Goal: Information Seeking & Learning: Learn about a topic

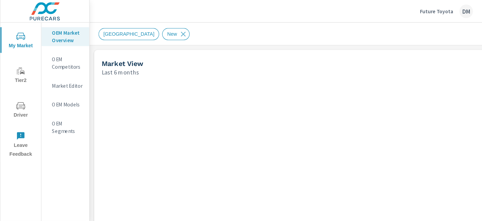
scroll to position [0, 0]
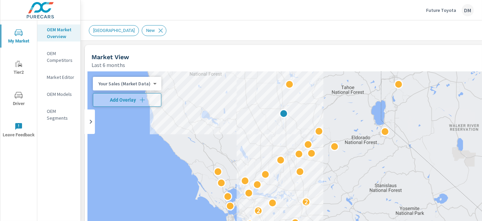
click at [434, 9] on div "DM" at bounding box center [468, 10] width 12 height 12
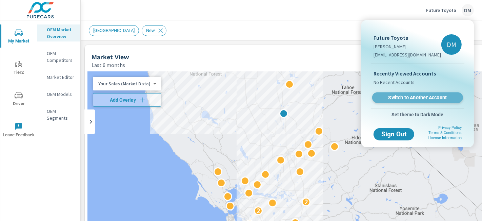
click at [434, 94] on span "Switch to Another Account" at bounding box center [417, 97] width 83 height 6
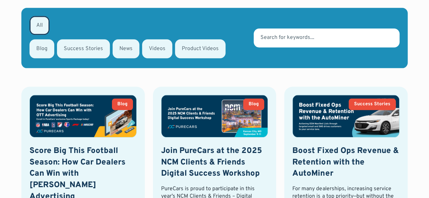
scroll to position [339, 0]
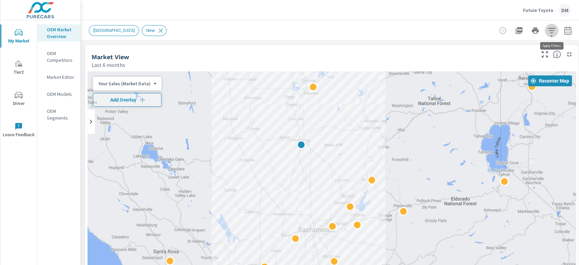
click at [482, 32] on icon "button" at bounding box center [552, 30] width 8 height 8
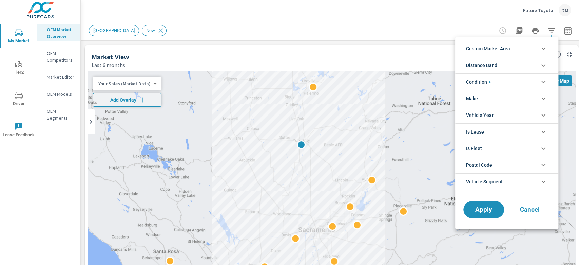
click at [482, 47] on li "Custom Market Area" at bounding box center [506, 48] width 103 height 17
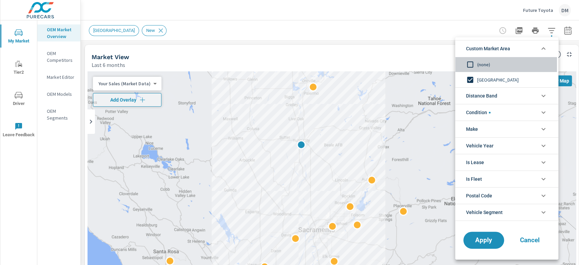
click at [469, 63] on input "filter options" at bounding box center [470, 64] width 14 height 14
click at [482, 101] on span "Distance Band" at bounding box center [481, 96] width 31 height 16
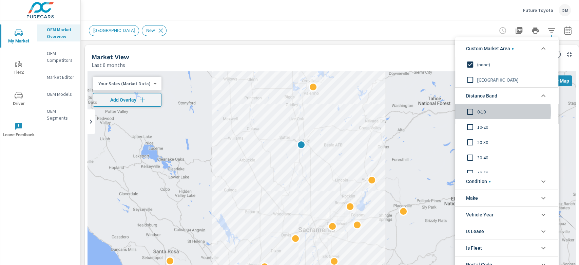
click at [471, 112] on input "filter options" at bounding box center [470, 111] width 14 height 14
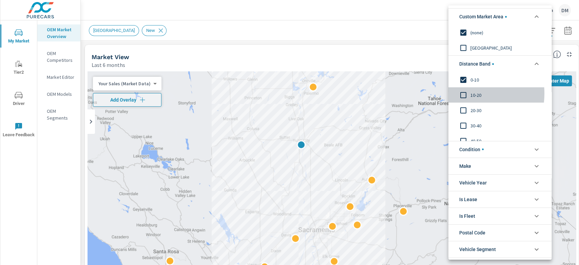
click at [464, 93] on input "filter options" at bounding box center [463, 95] width 14 height 14
click at [463, 107] on input "filter options" at bounding box center [463, 110] width 14 height 14
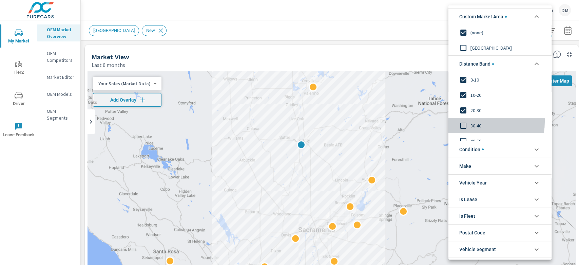
click at [464, 121] on input "filter options" at bounding box center [463, 125] width 14 height 14
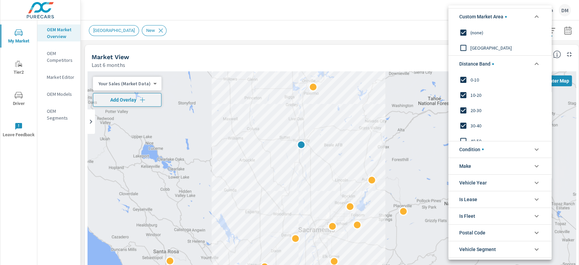
click at [475, 148] on span "Condition" at bounding box center [471, 149] width 24 height 16
click at [467, 198] on span "Make" at bounding box center [465, 196] width 12 height 16
click at [464, 210] on input "filter options" at bounding box center [463, 212] width 14 height 14
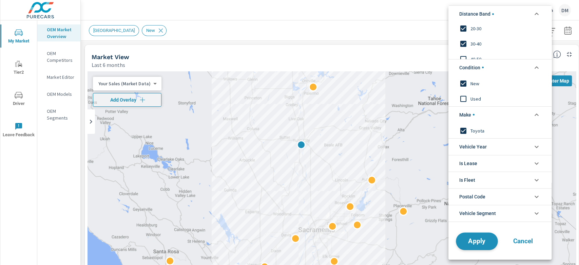
click at [482, 220] on span "Apply" at bounding box center [477, 240] width 28 height 6
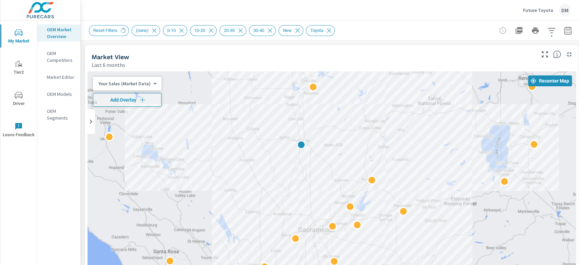
click at [482, 28] on icon "button" at bounding box center [552, 30] width 8 height 8
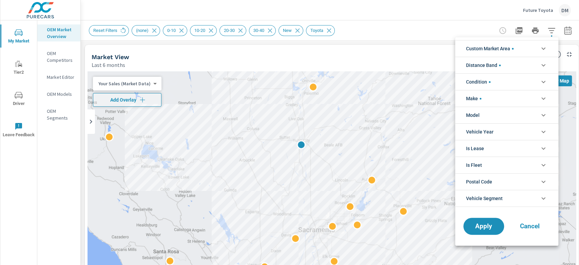
click at [482, 198] on li "Vehicle Segment" at bounding box center [506, 198] width 103 height 17
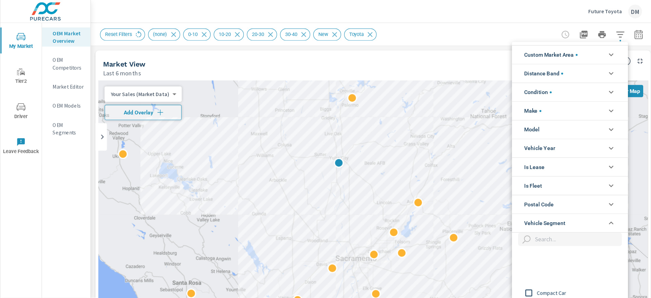
scroll to position [90, 0]
drag, startPoint x: 575, startPoint y: 62, endPoint x: 575, endPoint y: 77, distance: 15.3
click at [482, 78] on div at bounding box center [289, 132] width 579 height 265
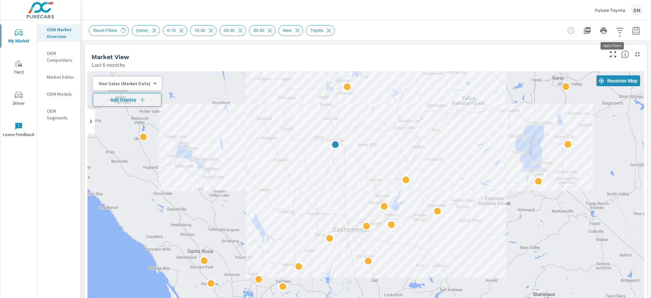
click at [482, 31] on icon "button" at bounding box center [620, 30] width 8 height 8
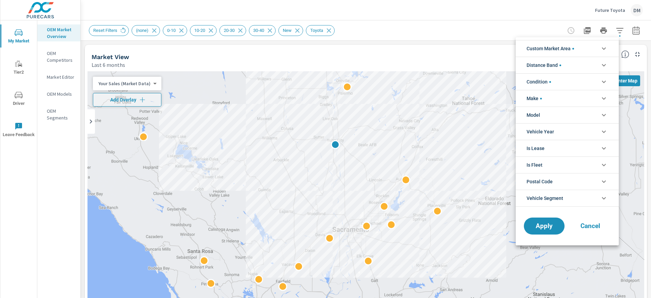
click at [482, 197] on li "Vehicle Segment" at bounding box center [567, 198] width 103 height 17
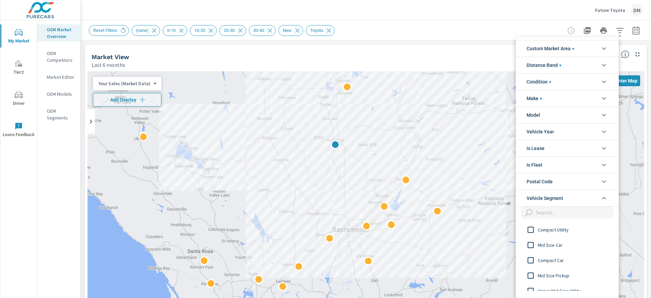
click at [482, 220] on input "filter options" at bounding box center [531, 275] width 14 height 14
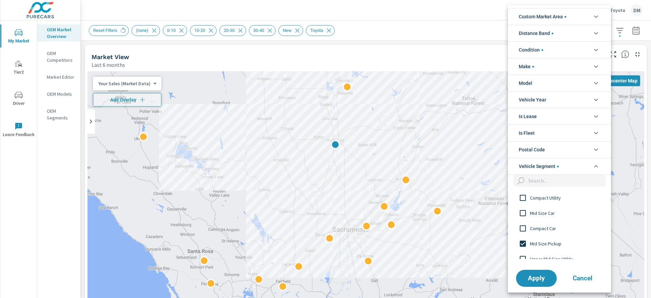
click at [482, 220] on span "Apply" at bounding box center [536, 278] width 27 height 6
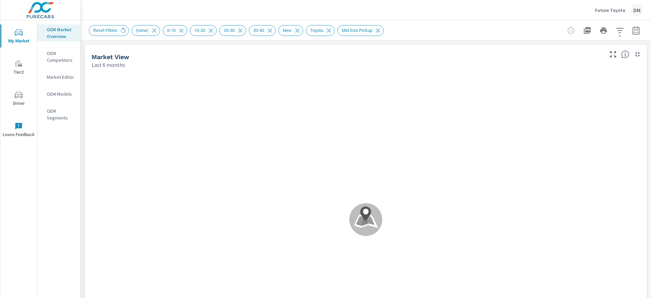
scroll to position [0, 0]
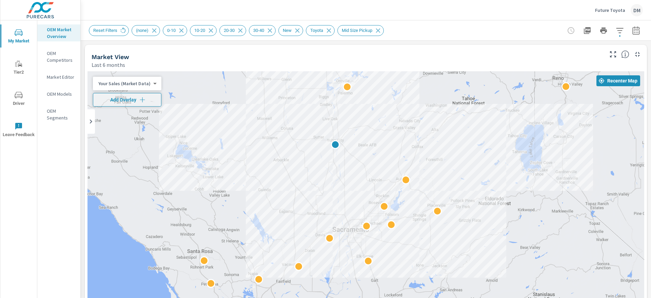
click at [135, 84] on body "My Market Tier2 Driver Leave Feedback OEM Market Overview OEM Competitors Marke…" at bounding box center [325, 149] width 651 height 298
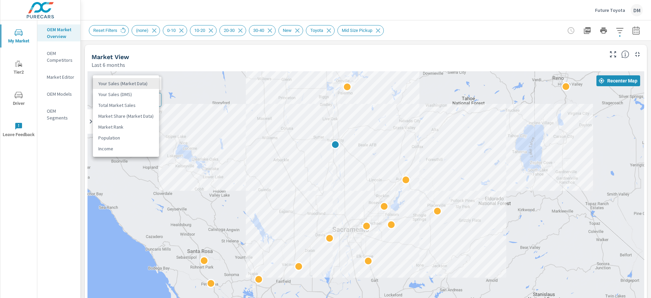
click at [129, 104] on li "Total Market Sales" at bounding box center [126, 105] width 66 height 11
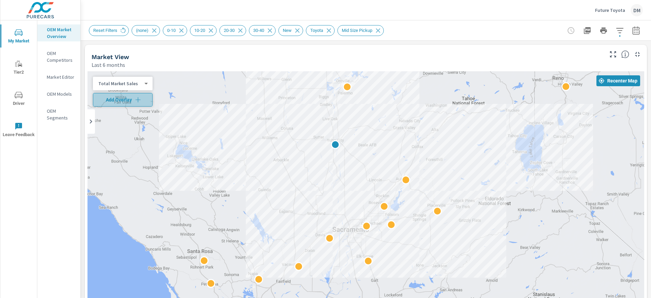
click at [126, 103] on button "Add Overlay" at bounding box center [123, 100] width 60 height 14
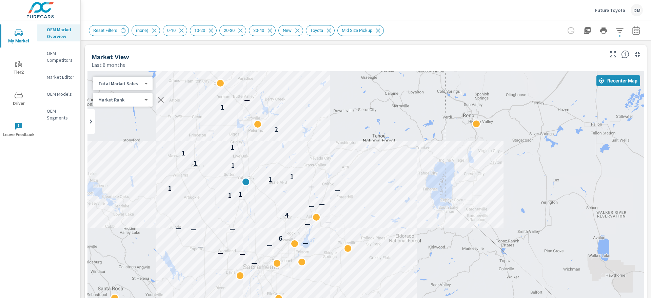
drag, startPoint x: 477, startPoint y: 154, endPoint x: 388, endPoint y: 190, distance: 96.8
click at [388, 190] on div "— — — — — — 6 — — — — — 4 — — 1 1 — 1 — 1 1 1 1 1 1 — 2 1 —" at bounding box center [366, 208] width 557 height 275
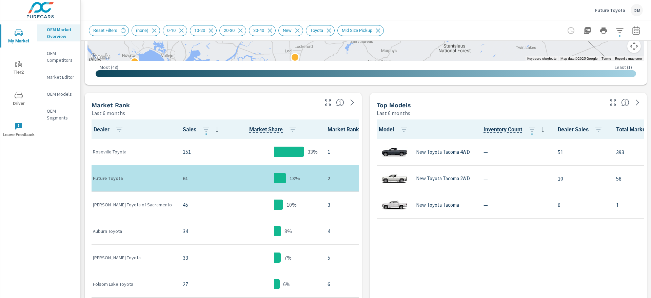
scroll to position [256, 0]
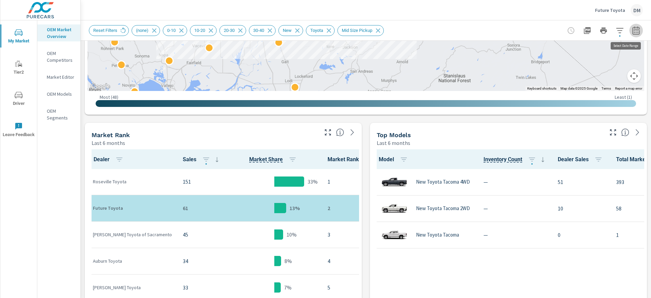
click at [482, 28] on icon "button" at bounding box center [636, 30] width 7 height 8
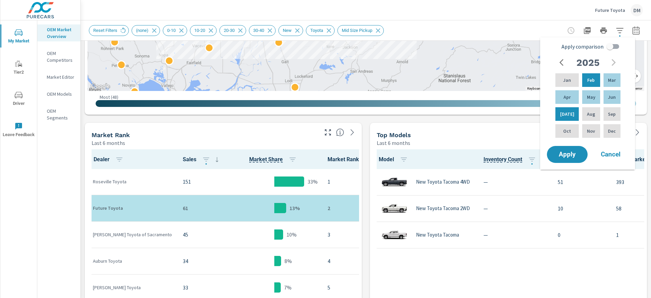
click at [482, 61] on icon "button" at bounding box center [564, 62] width 8 height 8
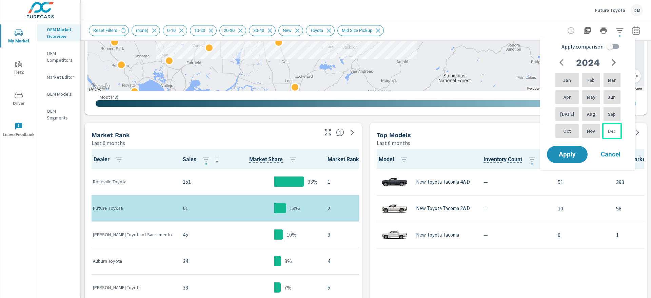
click at [482, 133] on p "Dec" at bounding box center [612, 131] width 8 height 7
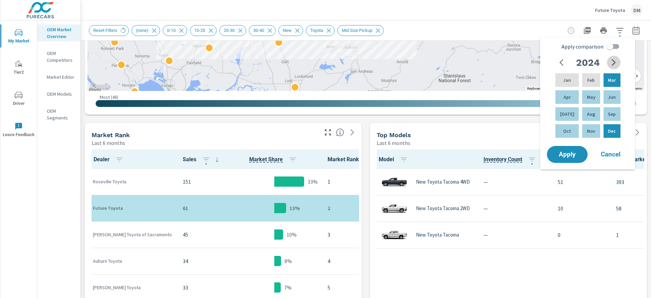
click at [482, 61] on icon "button" at bounding box center [614, 62] width 8 height 8
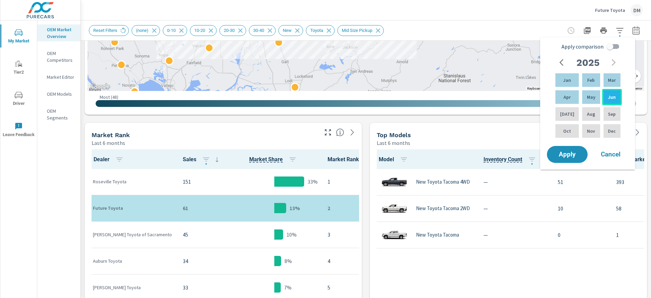
click at [482, 99] on p "Jun" at bounding box center [612, 97] width 8 height 7
click at [482, 45] on input "Apply comparison" at bounding box center [610, 46] width 39 height 13
checkbox input "true"
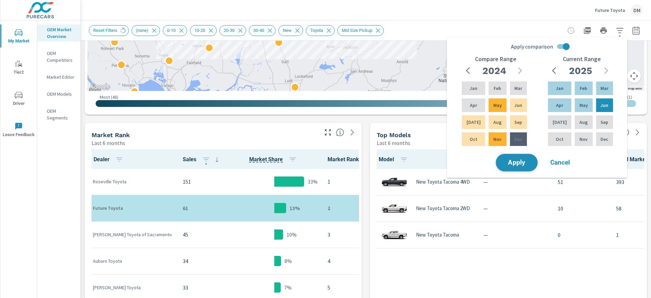
click at [482, 162] on span "Apply" at bounding box center [517, 162] width 28 height 6
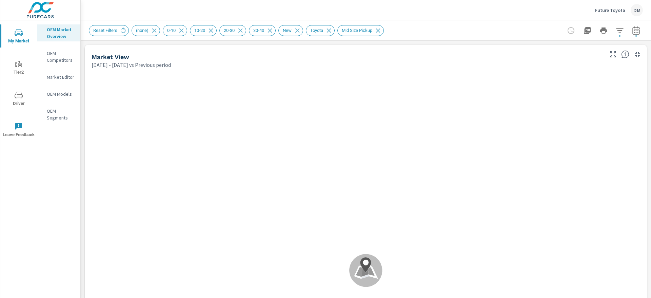
scroll to position [0, 0]
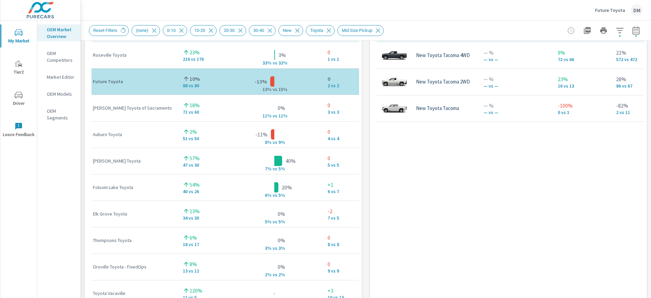
scroll to position [240, 0]
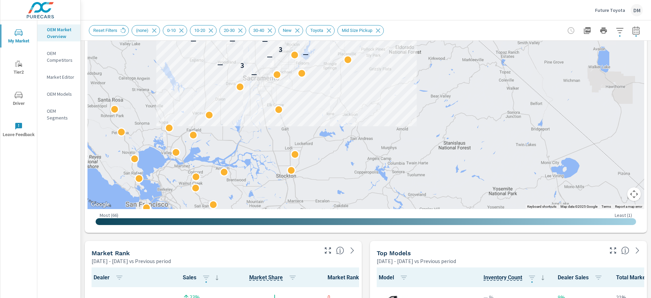
click at [482, 31] on icon "button" at bounding box center [636, 30] width 8 height 8
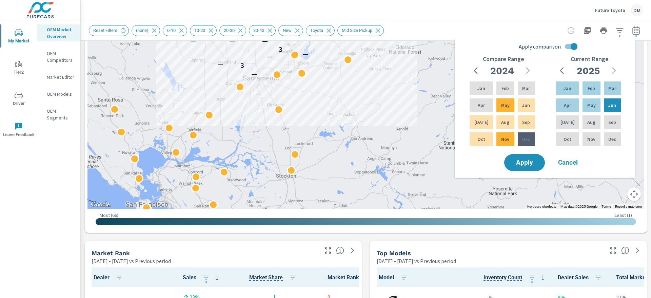
click at [482, 46] on input "Apply comparison" at bounding box center [574, 46] width 39 height 13
checkbox input "false"
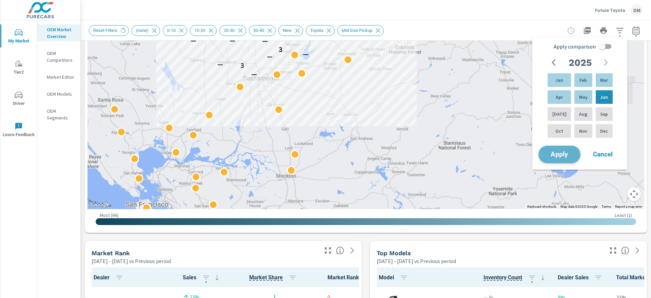
click at [482, 155] on span "Apply" at bounding box center [560, 154] width 28 height 6
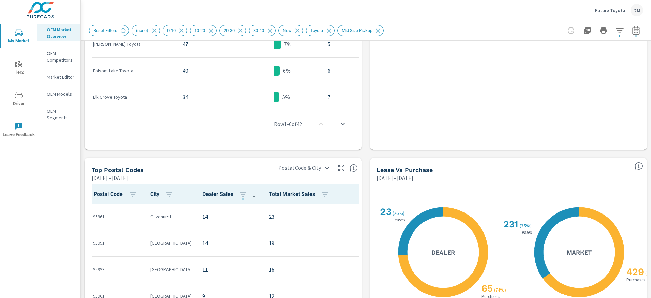
scroll to position [509, 0]
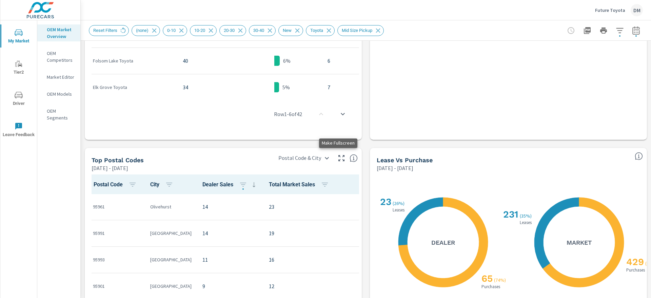
click at [338, 158] on icon "button" at bounding box center [342, 158] width 8 height 8
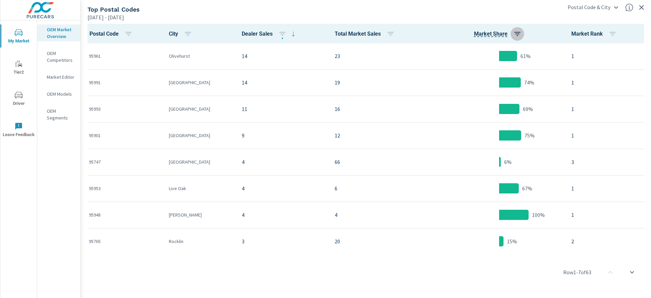
click at [482, 31] on icon "button" at bounding box center [518, 34] width 8 height 8
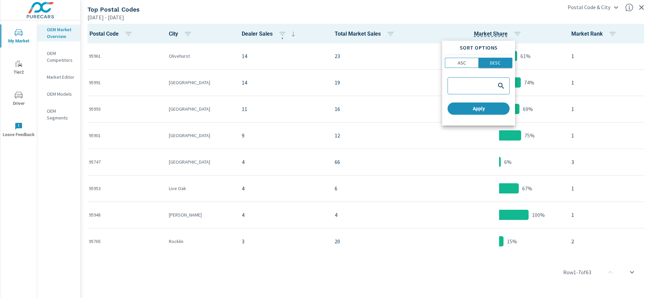
click at [482, 59] on span "DESC" at bounding box center [496, 62] width 30 height 7
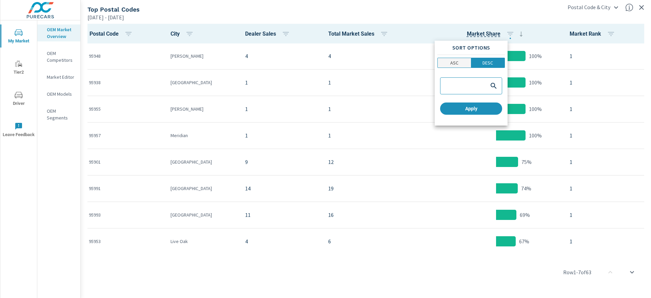
click at [457, 60] on p "ASC" at bounding box center [455, 62] width 8 height 7
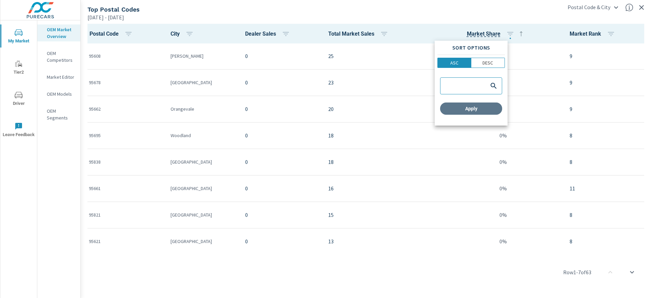
click at [469, 113] on button "Apply" at bounding box center [471, 108] width 62 height 12
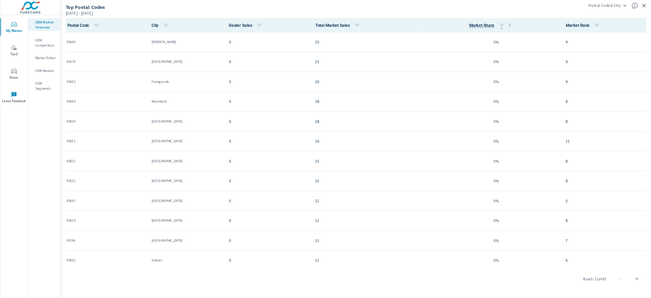
scroll to position [1, 0]
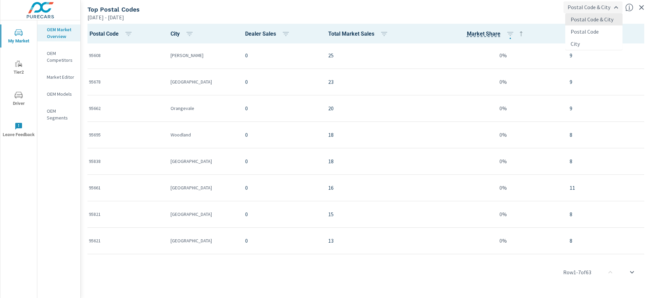
click at [482, 6] on body "My Market Tier2 Driver Leave Feedback OEM Market Overview OEM Competitors Marke…" at bounding box center [325, 149] width 651 height 298
click at [482, 8] on div at bounding box center [325, 149] width 651 height 298
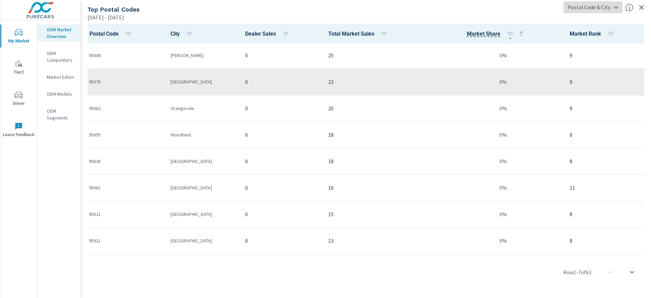
scroll to position [0, 0]
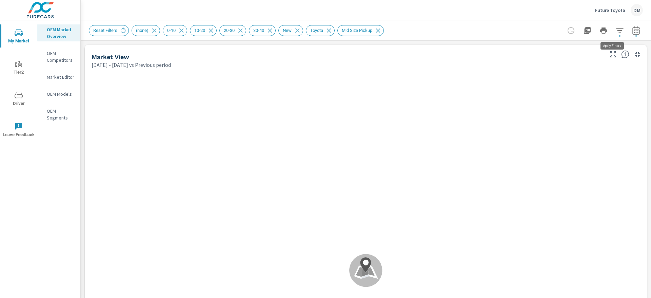
scroll to position [0, 0]
click at [482, 32] on icon "button" at bounding box center [620, 30] width 8 height 8
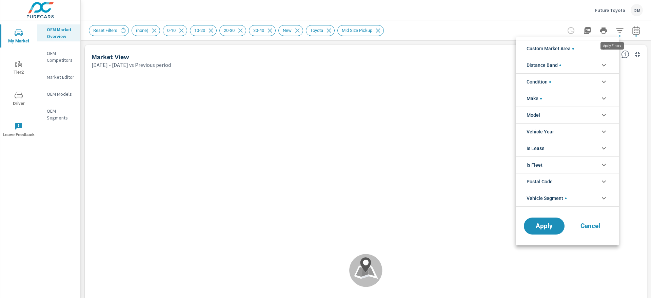
scroll to position [61, 0]
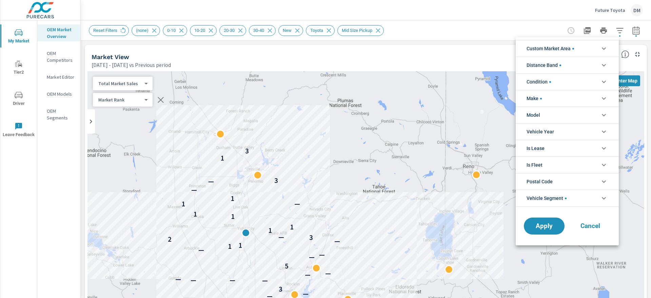
click at [482, 44] on icon "filter options" at bounding box center [604, 48] width 8 height 8
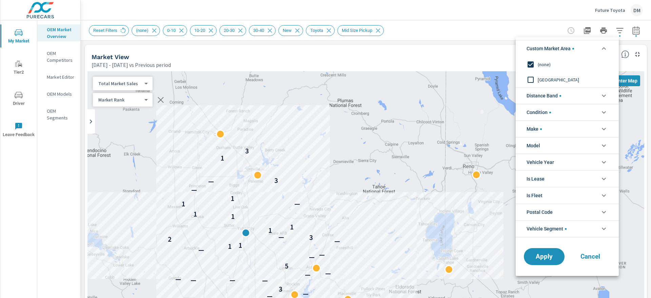
click at [482, 97] on li "Distance Band" at bounding box center [567, 95] width 103 height 17
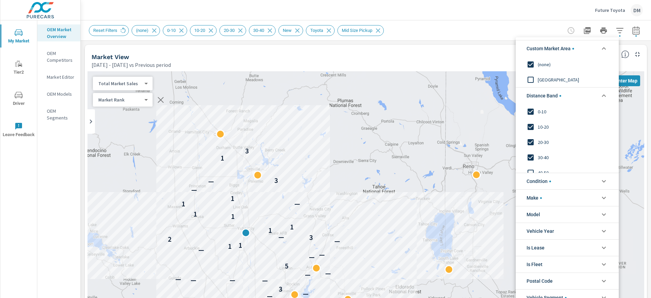
click at [482, 156] on input "filter options" at bounding box center [531, 157] width 14 height 14
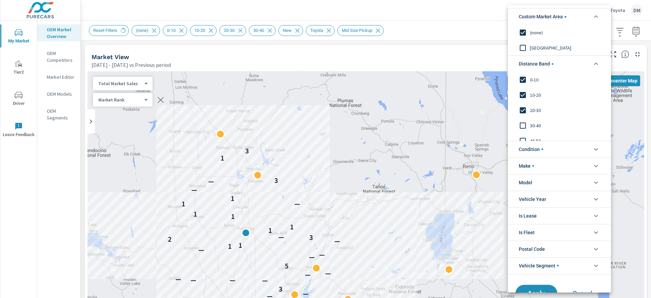
click at [482, 220] on span "Apply" at bounding box center [537, 293] width 28 height 6
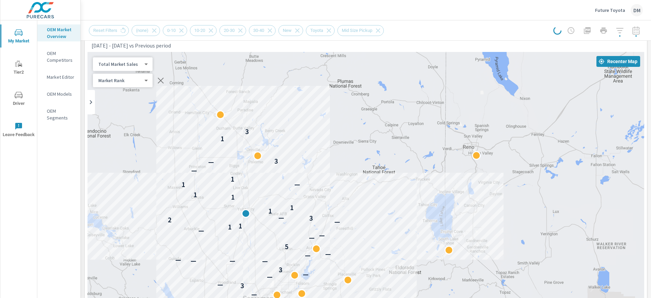
scroll to position [0, 0]
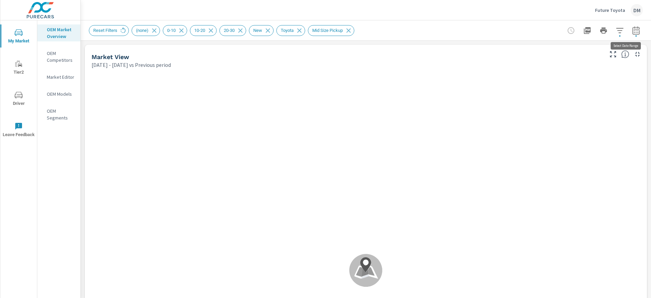
click at [482, 29] on icon "button" at bounding box center [636, 30] width 7 height 8
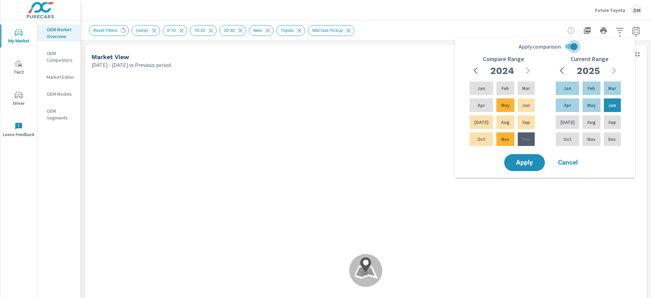
click at [482, 47] on input "Apply comparison" at bounding box center [574, 46] width 39 height 13
checkbox input "false"
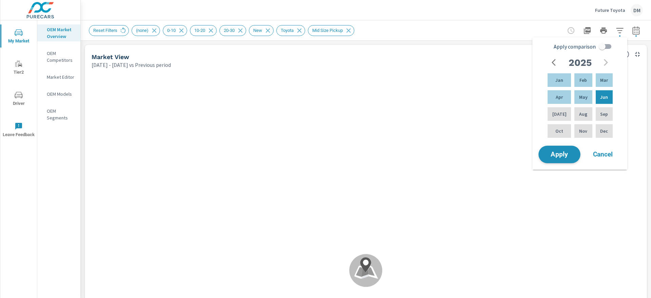
click at [482, 153] on span "Apply" at bounding box center [560, 154] width 28 height 6
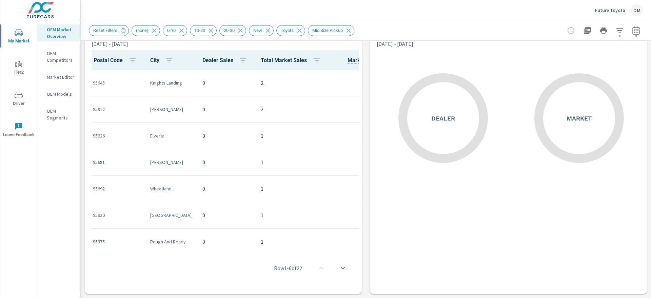
scroll to position [531, 0]
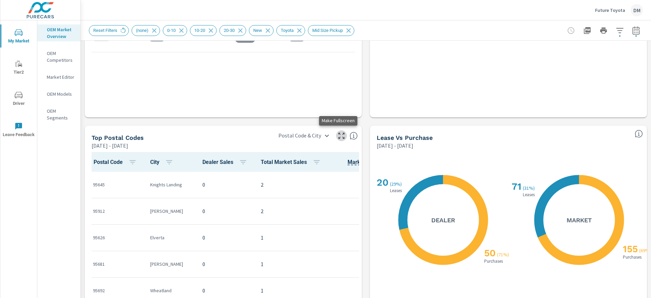
click at [338, 132] on icon "button" at bounding box center [342, 136] width 8 height 8
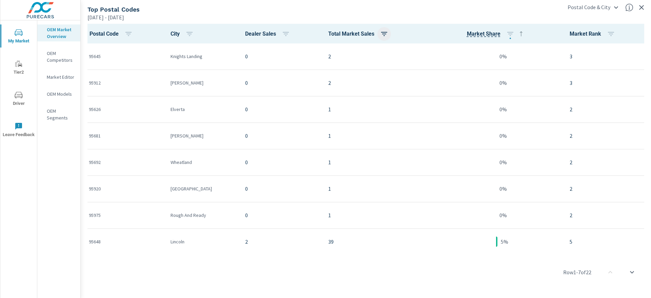
click at [380, 33] on icon "button" at bounding box center [384, 34] width 8 height 8
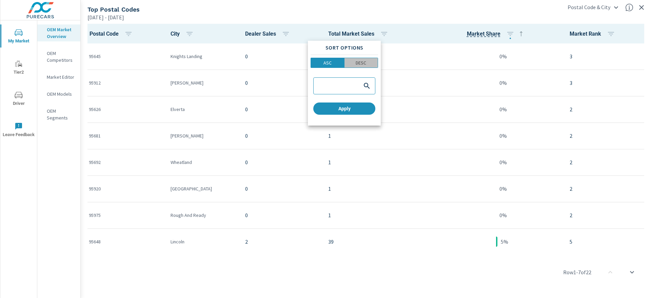
click at [365, 62] on p "DESC" at bounding box center [361, 62] width 11 height 7
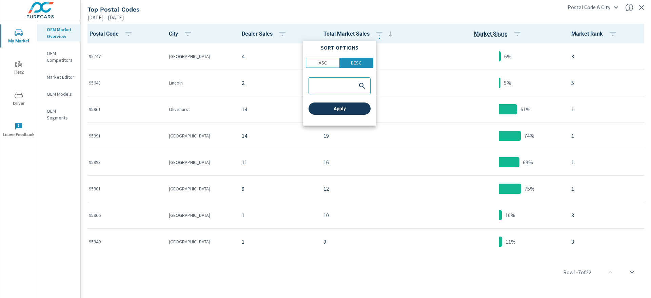
click at [351, 106] on span "Apply" at bounding box center [339, 109] width 57 height 6
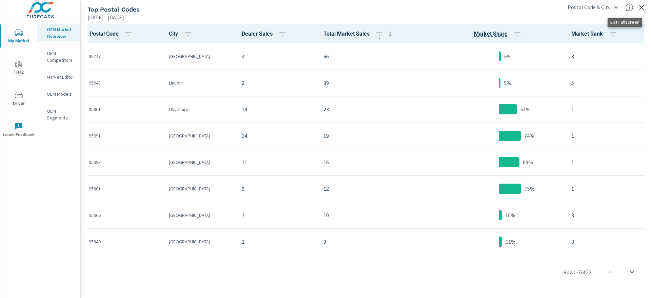
click at [482, 5] on icon "button" at bounding box center [642, 7] width 8 height 8
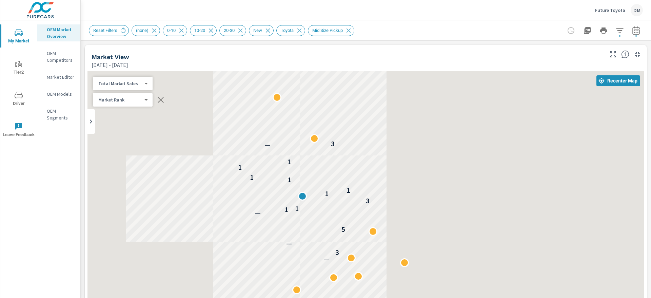
scroll to position [0, 0]
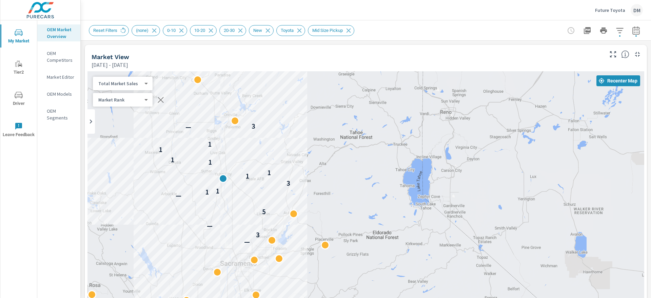
drag, startPoint x: 330, startPoint y: 177, endPoint x: 306, endPoint y: 173, distance: 24.4
click at [306, 173] on div "— 3 — 5 — 1 1 3 1 1 1 1 1 1 — 3" at bounding box center [366, 208] width 557 height 275
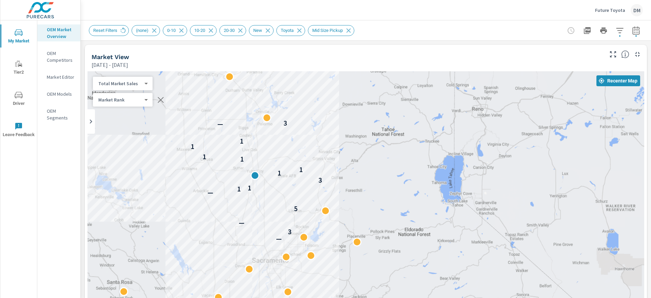
drag, startPoint x: 320, startPoint y: 202, endPoint x: 352, endPoint y: 199, distance: 32.7
click at [352, 199] on div "— 3 — 5 — 1 1 3 1 1 1 1 1 1 — 3" at bounding box center [366, 208] width 557 height 275
click at [482, 8] on p "Future Toyota" at bounding box center [610, 10] width 30 height 6
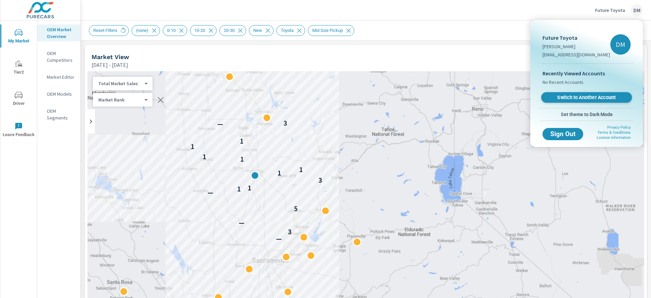
click at [482, 97] on span "Switch to Another Account" at bounding box center [586, 97] width 83 height 6
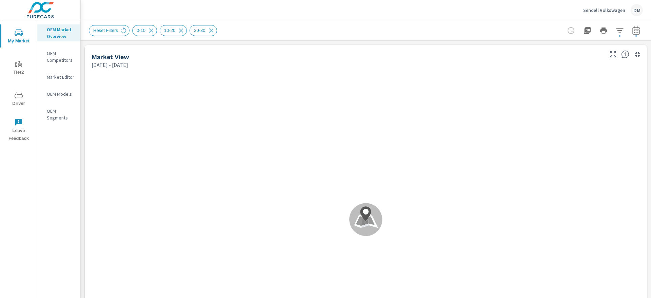
scroll to position [0, 0]
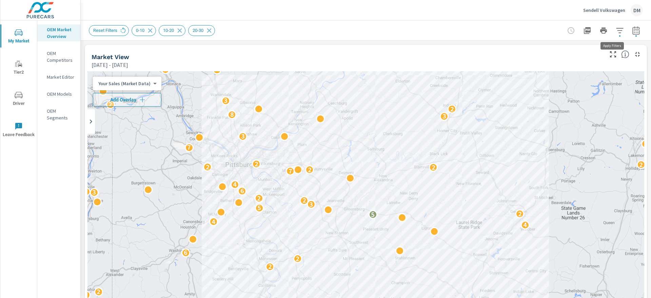
click at [616, 30] on icon "button" at bounding box center [619, 30] width 7 height 5
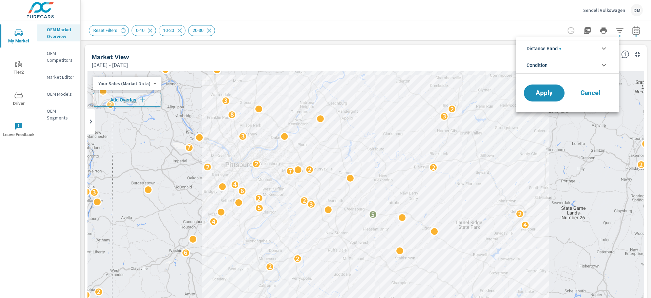
scroll to position [31, 0]
click at [590, 68] on li "Condition" at bounding box center [567, 65] width 103 height 17
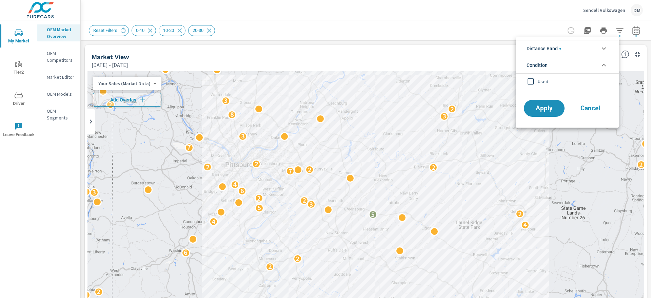
click at [577, 45] on li "Distance Band" at bounding box center [567, 48] width 103 height 17
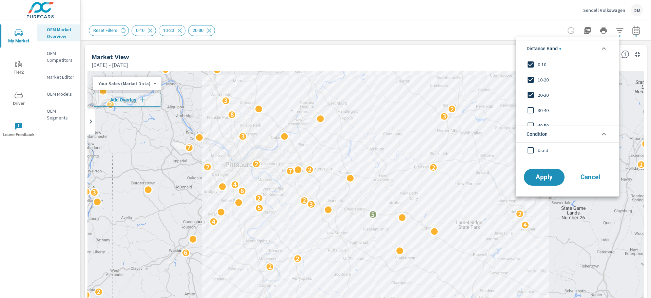
scroll to position [0, 0]
click at [530, 110] on input "filter options" at bounding box center [531, 110] width 14 height 14
click at [536, 174] on span "Apply" at bounding box center [545, 177] width 28 height 6
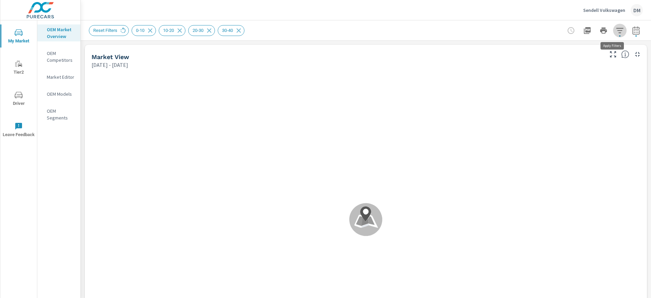
click at [616, 32] on icon "button" at bounding box center [620, 30] width 8 height 8
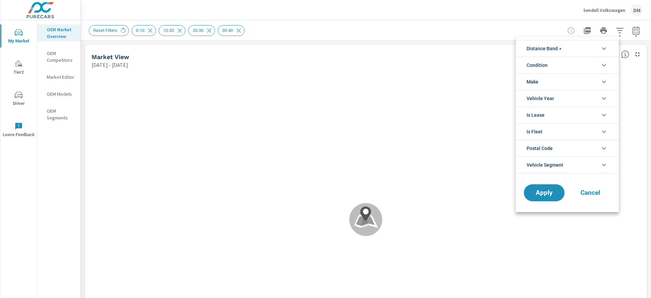
scroll to position [46, 0]
click at [590, 59] on li "Condition" at bounding box center [567, 65] width 103 height 17
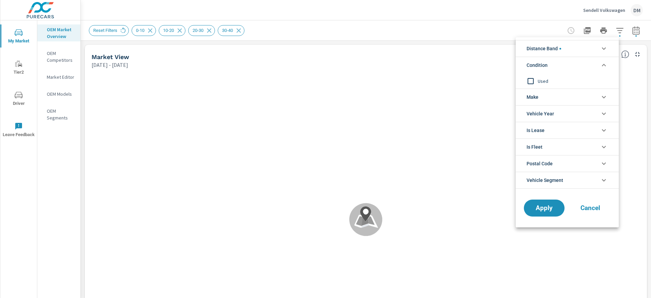
click at [563, 96] on li "Make" at bounding box center [567, 97] width 103 height 17
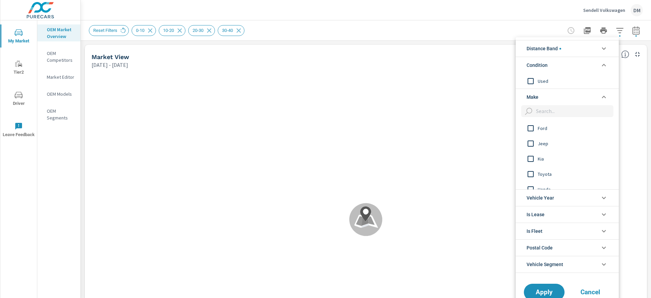
click at [391, 25] on div at bounding box center [325, 149] width 651 height 298
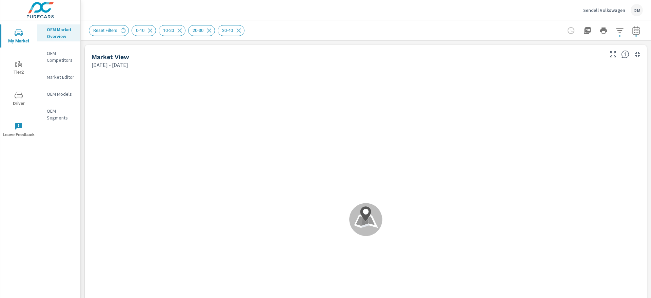
scroll to position [0, 0]
click at [50, 62] on p "OEM Competitors" at bounding box center [61, 57] width 28 height 14
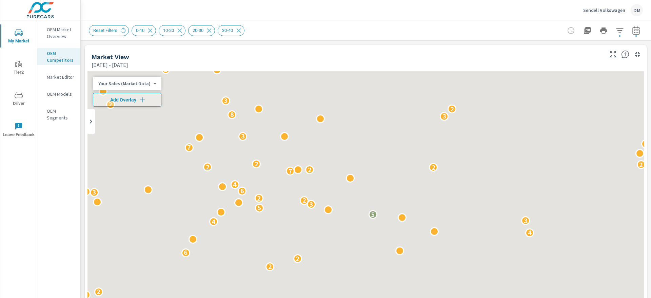
scroll to position [0, 0]
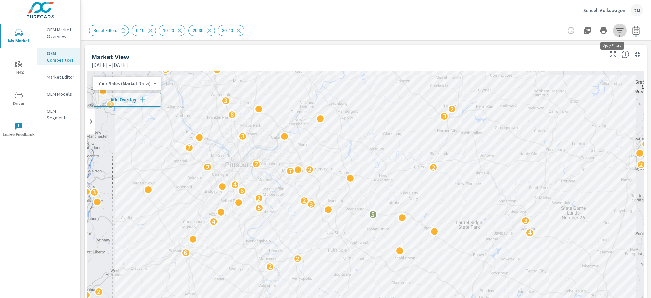
click at [616, 28] on icon "button" at bounding box center [619, 30] width 7 height 5
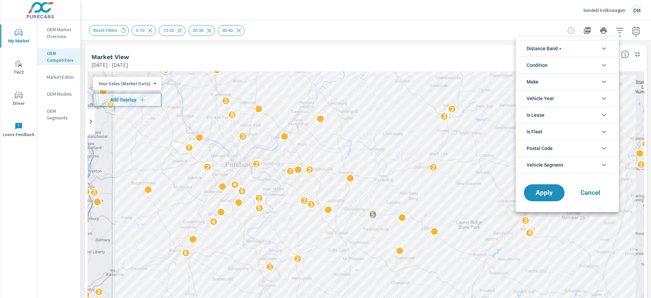
scroll to position [46, 0]
click at [571, 83] on li "Make" at bounding box center [567, 81] width 103 height 17
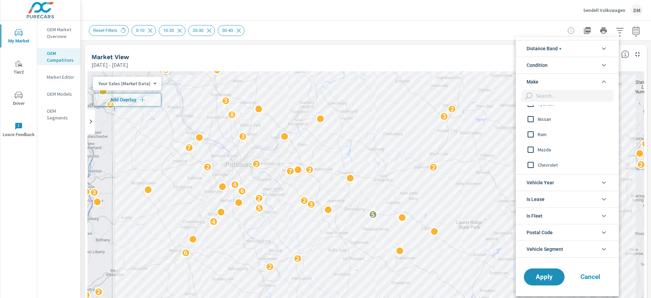
scroll to position [102, 0]
click at [534, 164] on input "filter options" at bounding box center [531, 164] width 14 height 14
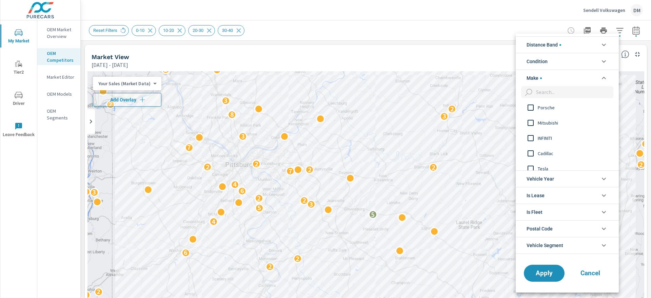
scroll to position [343, 0]
click at [531, 133] on input "filter options" at bounding box center [531, 132] width 14 height 14
click at [573, 61] on li "Condition" at bounding box center [567, 61] width 103 height 17
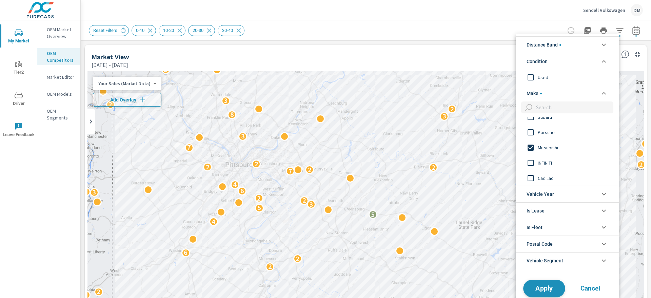
click at [541, 289] on span "Apply" at bounding box center [545, 288] width 28 height 6
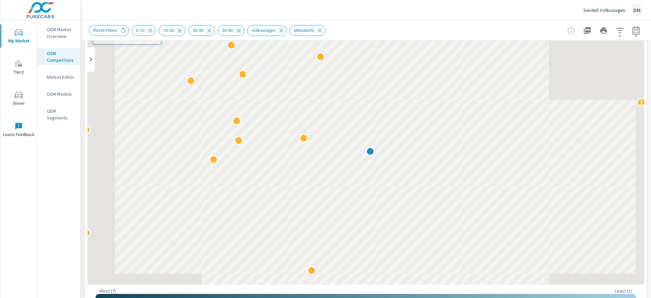
scroll to position [8, 0]
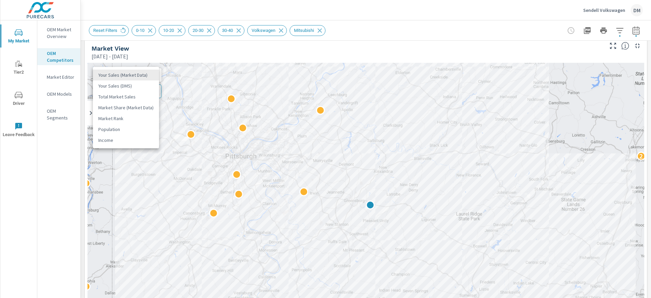
click at [147, 77] on body "My Market Tier2 Driver Leave Feedback OEM Market Overview OEM Competitors Marke…" at bounding box center [325, 149] width 651 height 298
click at [130, 99] on li "Total Market Sales" at bounding box center [126, 96] width 66 height 11
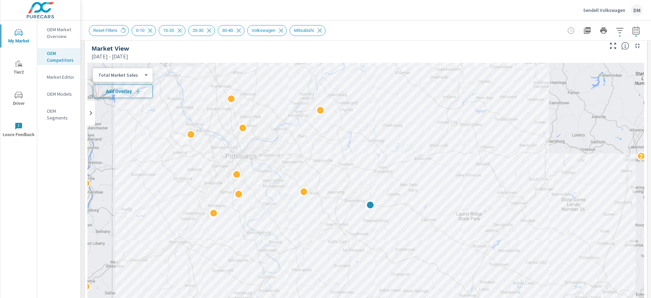
click at [131, 94] on span "Add Overlay" at bounding box center [123, 91] width 54 height 7
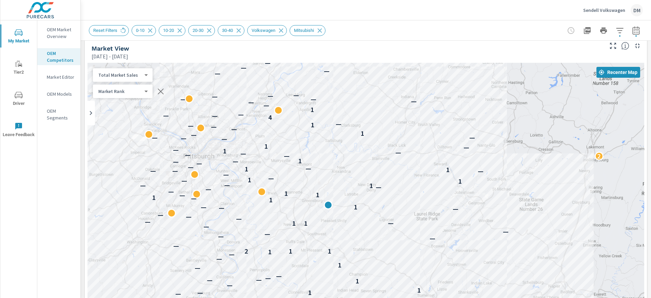
drag, startPoint x: 480, startPoint y: 196, endPoint x: 437, endPoint y: 196, distance: 43.1
click at [437, 196] on div "— 1 — — — — 3 1 — — — — — 1 1 — 1 — — — — — 1 — — 1 1 1 2 — — — — — — 1 1 — — —…" at bounding box center [366, 200] width 557 height 275
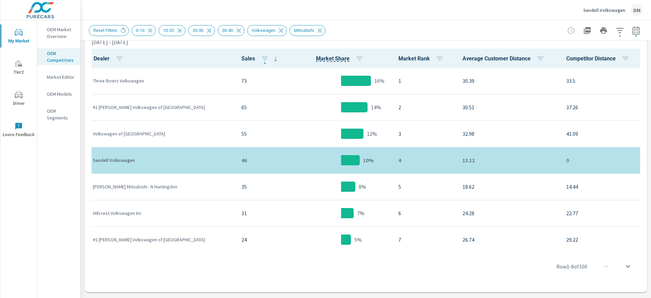
scroll to position [361, 0]
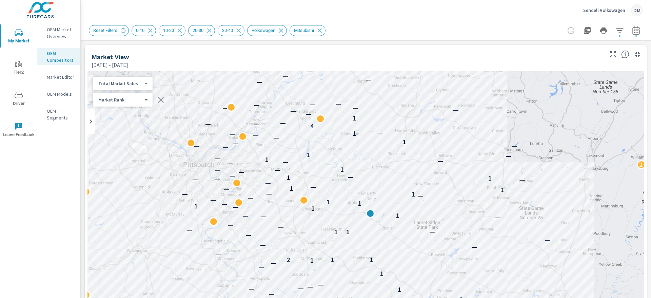
scroll to position [0, 0]
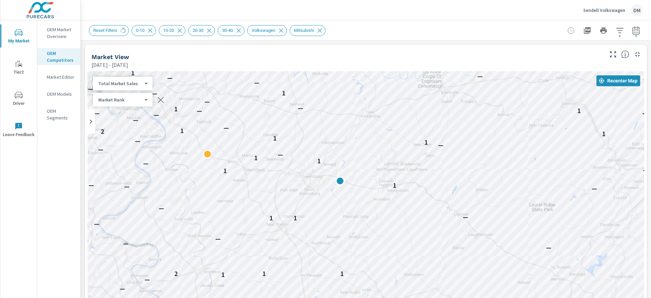
drag, startPoint x: 271, startPoint y: 238, endPoint x: 310, endPoint y: 243, distance: 38.9
click at [310, 243] on div "— 1 — — — — 3 1 — — — — — 1 1 — 1 — — — — — 1 — — 1 1 1 2 — — — — — — 1 1 — — —…" at bounding box center [366, 208] width 557 height 275
click at [147, 99] on div "Market Rank 4 ​" at bounding box center [123, 100] width 60 height 14
click at [146, 99] on body "My Market Tier2 Driver Leave Feedback OEM Market Overview OEM Competitors Marke…" at bounding box center [325, 149] width 651 height 298
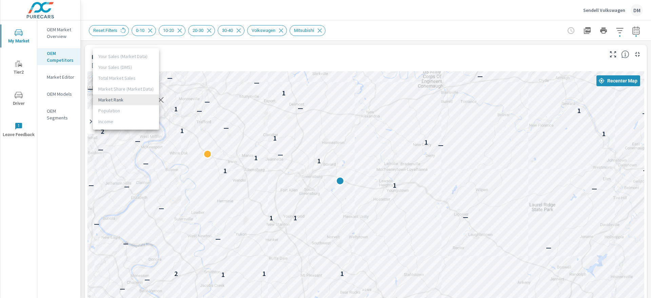
click at [195, 54] on div at bounding box center [325, 149] width 651 height 298
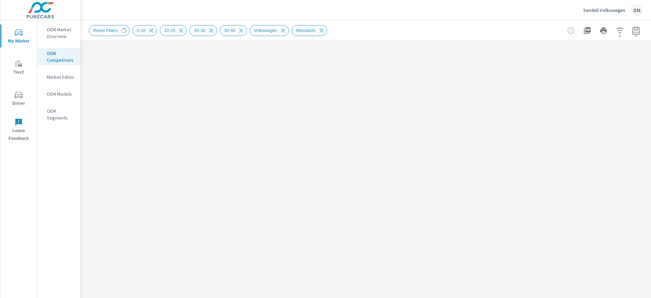
click at [602, 10] on p "Sendell Volkswagen" at bounding box center [604, 10] width 42 height 6
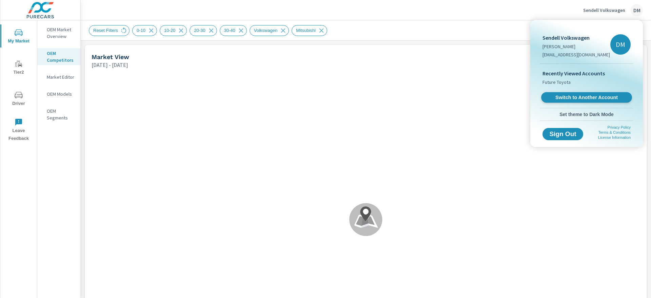
click at [569, 96] on span "Switch to Another Account" at bounding box center [586, 97] width 83 height 6
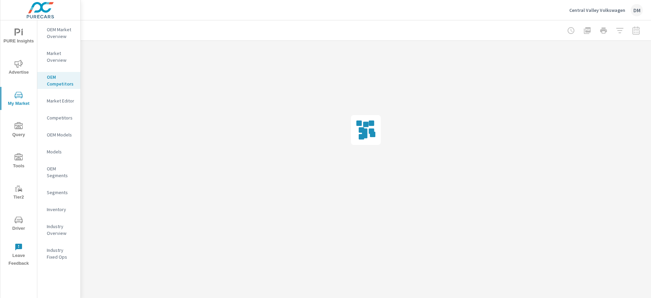
click at [18, 34] on icon "nav menu" at bounding box center [19, 32] width 8 height 8
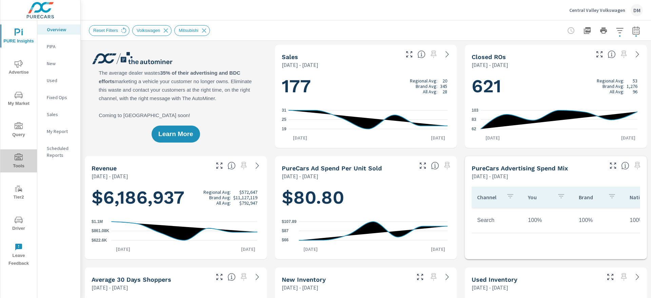
click at [16, 155] on icon "nav menu" at bounding box center [19, 157] width 8 height 8
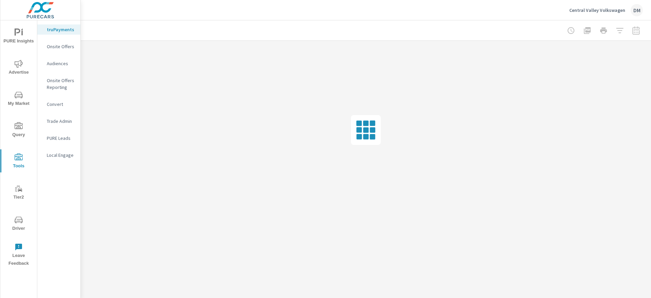
click at [14, 96] on span "My Market" at bounding box center [18, 99] width 33 height 17
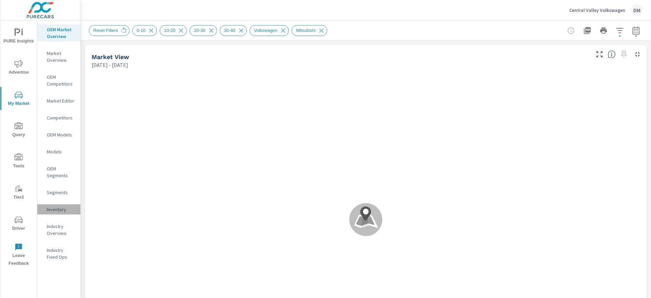
click at [58, 206] on p "Inventory" at bounding box center [61, 209] width 28 height 7
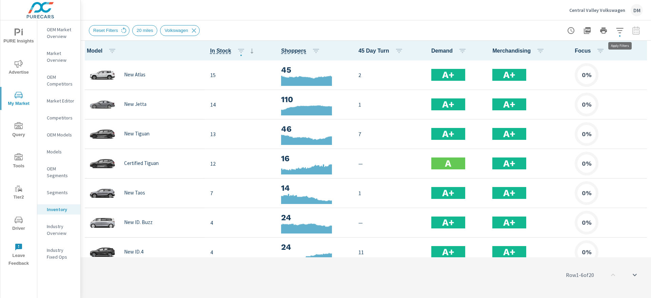
scroll to position [0, 0]
click at [623, 31] on icon "button" at bounding box center [620, 30] width 8 height 8
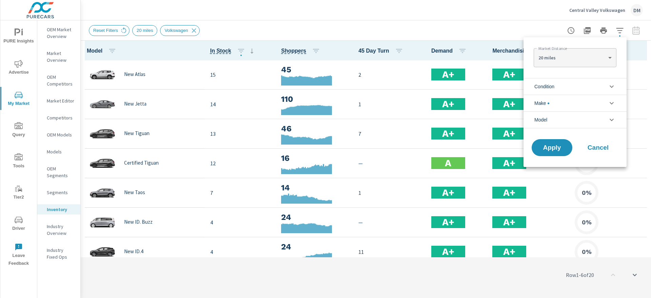
scroll to position [15, 0]
click at [516, 27] on div at bounding box center [325, 149] width 651 height 298
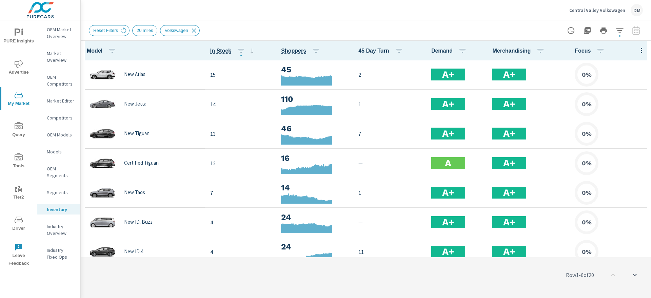
click at [638, 47] on icon "button" at bounding box center [642, 50] width 8 height 8
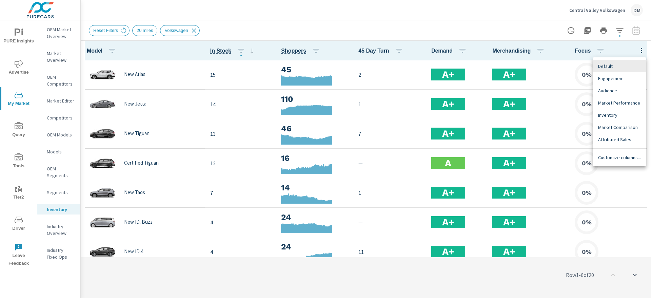
click at [619, 153] on div "Customize columns..." at bounding box center [620, 157] width 54 height 12
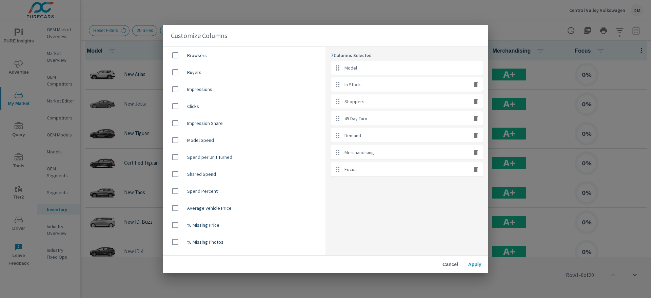
scroll to position [407, 0]
click at [226, 205] on span "Average Price" at bounding box center [253, 208] width 133 height 7
checkbox input "true"
click at [477, 262] on span "Apply" at bounding box center [475, 264] width 16 height 6
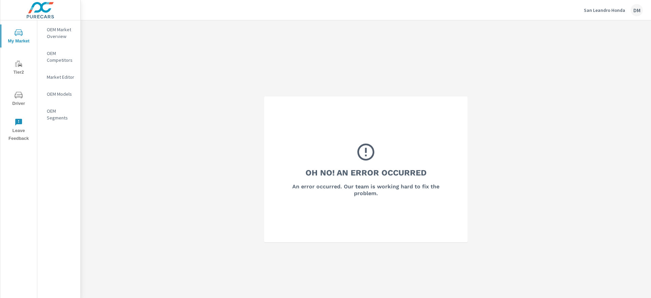
click at [592, 11] on p "San Leandro Honda" at bounding box center [604, 10] width 41 height 6
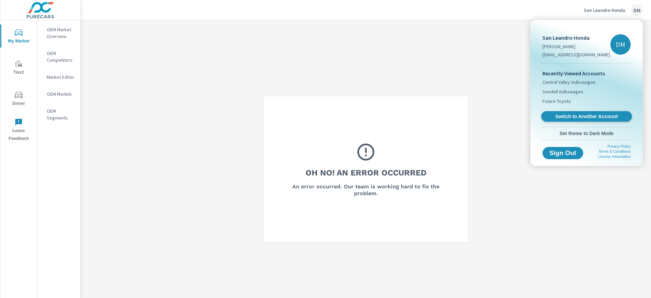
click at [570, 116] on span "Switch to Another Account" at bounding box center [586, 116] width 83 height 6
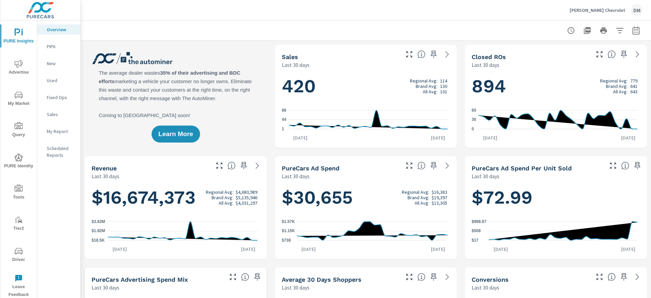
scroll to position [0, 0]
click at [16, 159] on icon "nav menu" at bounding box center [19, 157] width 8 height 8
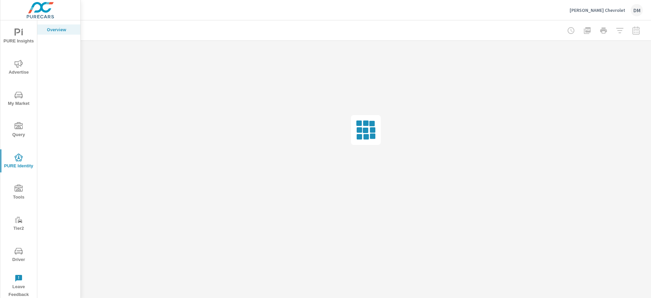
click at [20, 193] on span "Tools" at bounding box center [18, 193] width 33 height 17
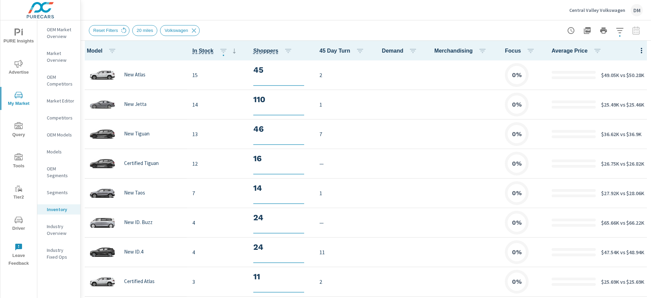
click at [20, 70] on span "Advertise" at bounding box center [18, 68] width 33 height 17
